Goal: Find specific page/section: Find specific page/section

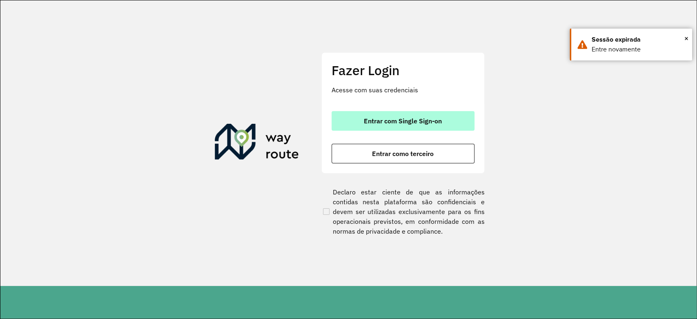
click at [405, 116] on button "Entrar com Single Sign-on" at bounding box center [403, 121] width 143 height 20
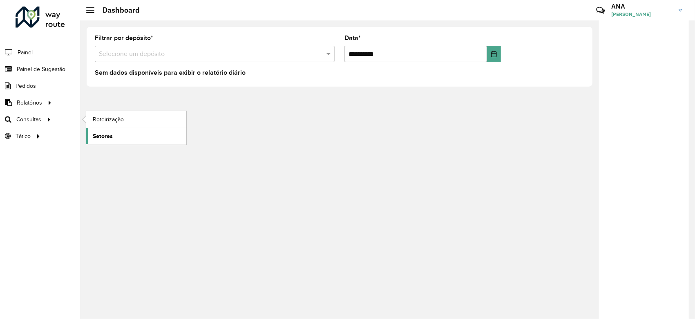
click at [109, 134] on span "Setores" at bounding box center [103, 136] width 20 height 9
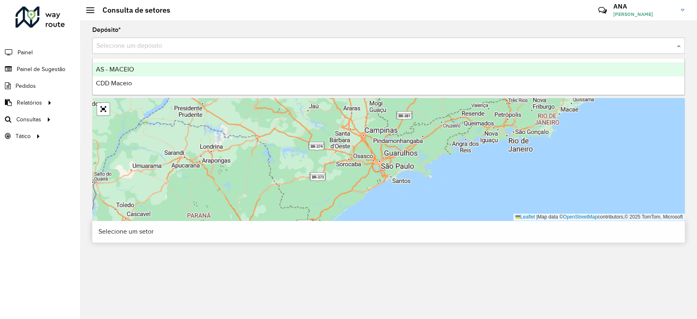
click at [159, 51] on div "Selecione um depósito" at bounding box center [388, 46] width 593 height 16
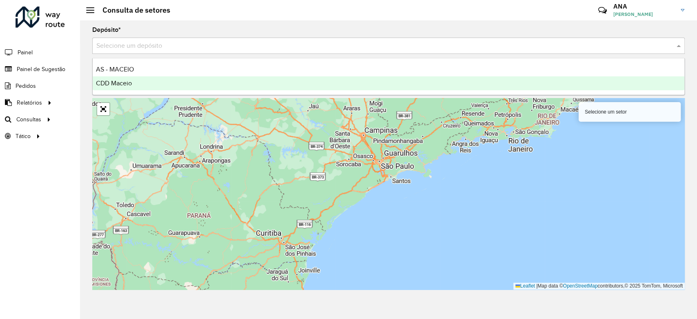
click at [157, 78] on div "CDD Maceio" at bounding box center [389, 83] width 592 height 14
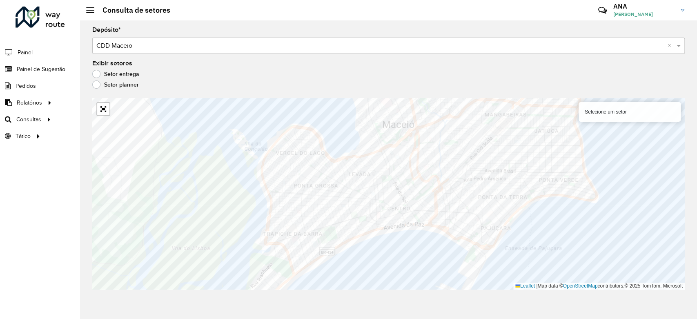
click at [396, 68] on div "Exibir setores Setor entrega Setor planner" at bounding box center [388, 75] width 593 height 31
